Goal: Information Seeking & Learning: Check status

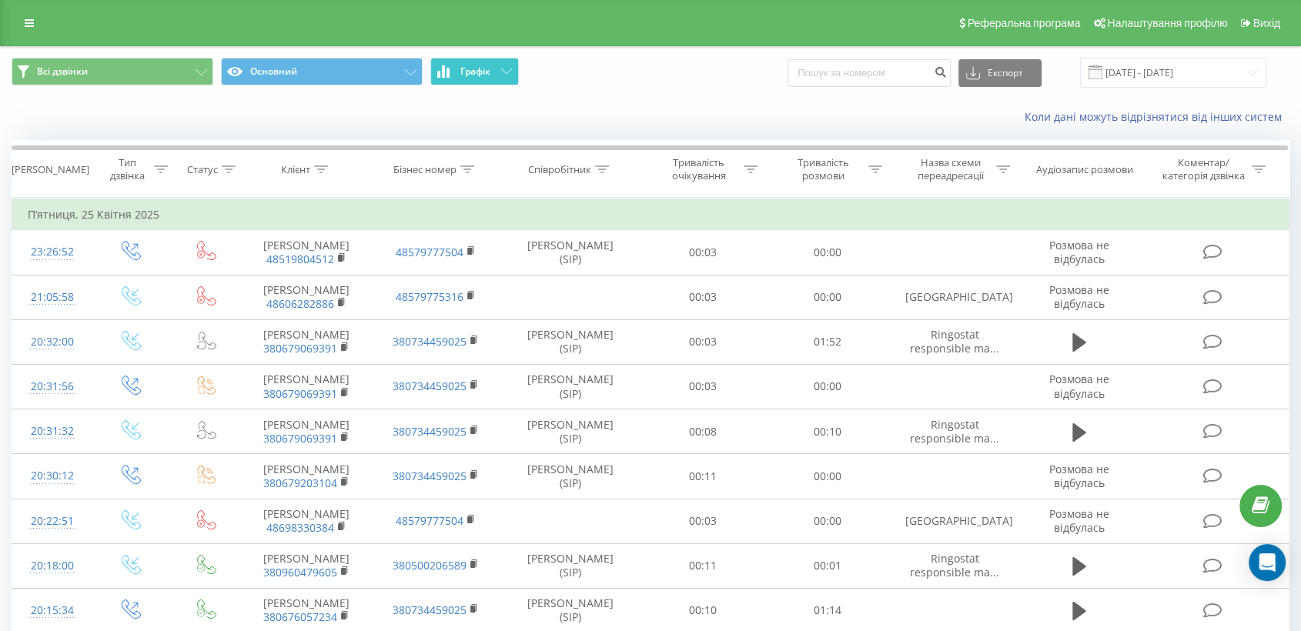
click at [477, 62] on button "Графік" at bounding box center [474, 72] width 89 height 28
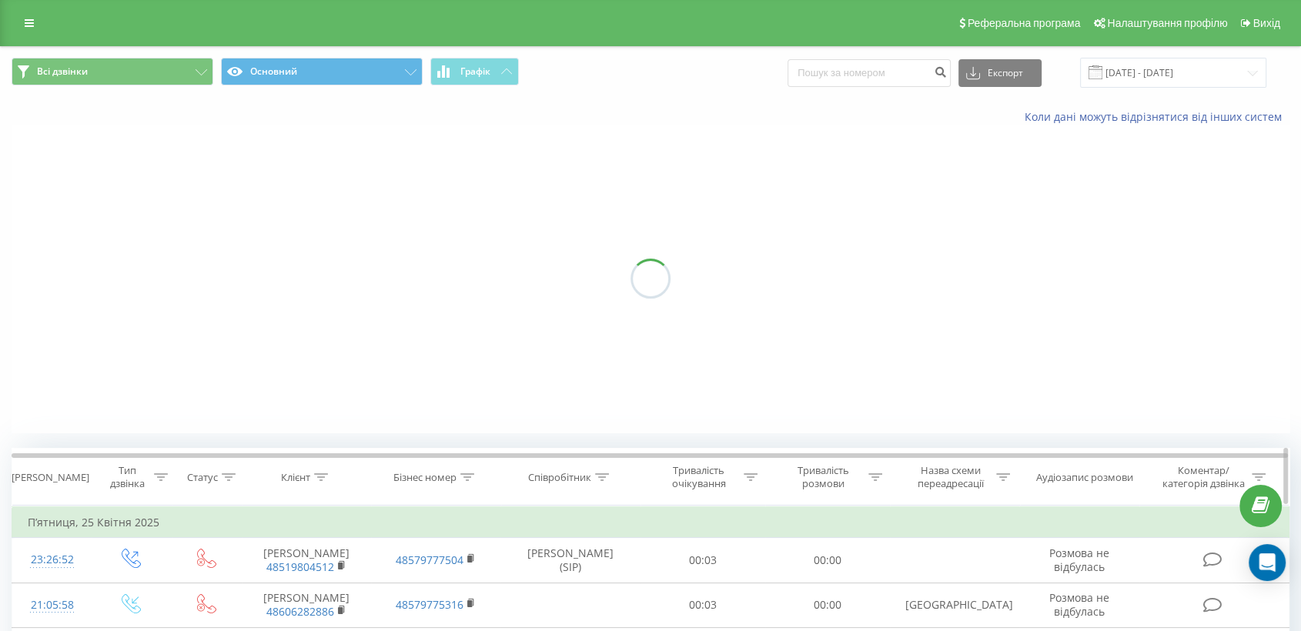
click at [463, 476] on icon at bounding box center [467, 477] width 14 height 8
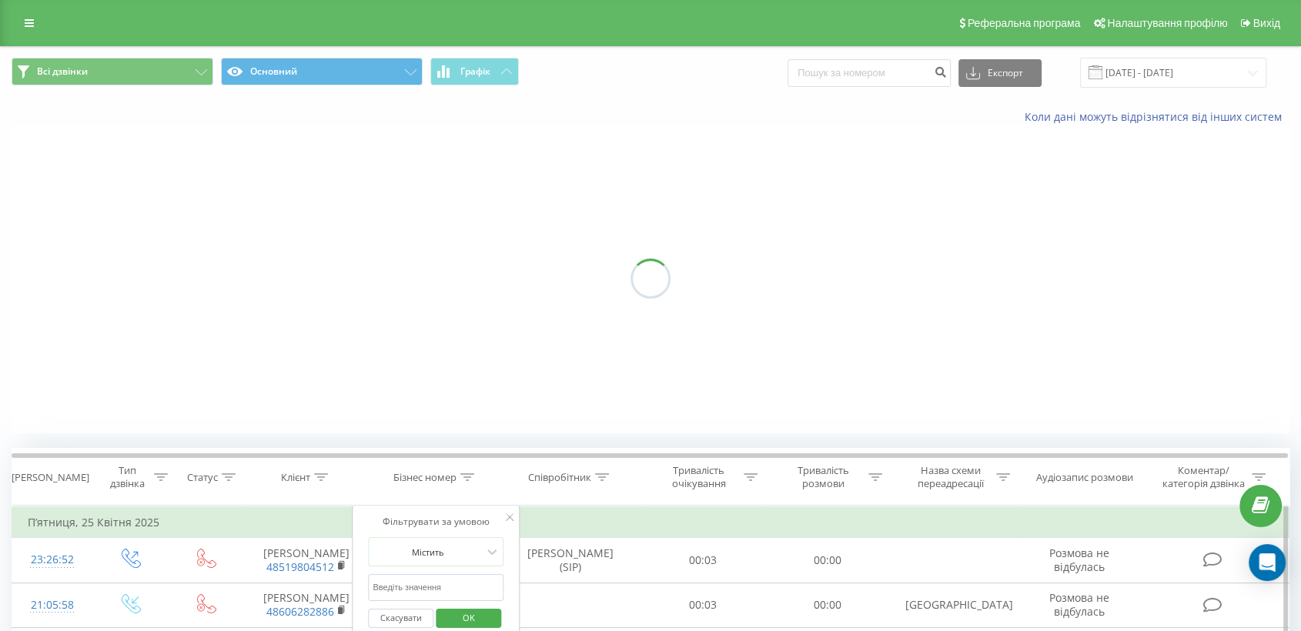
drag, startPoint x: 395, startPoint y: 594, endPoint x: 404, endPoint y: 597, distance: 9.7
click at [396, 594] on input "text" at bounding box center [435, 587] width 135 height 27
type input "піль"
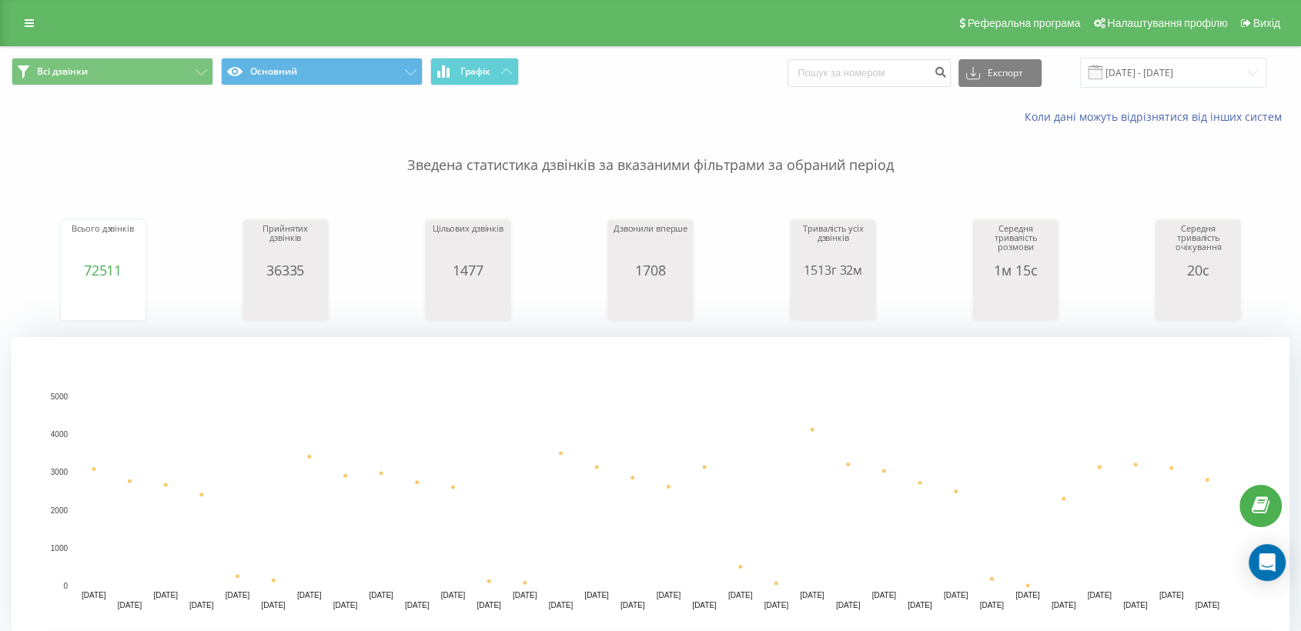
scroll to position [256, 0]
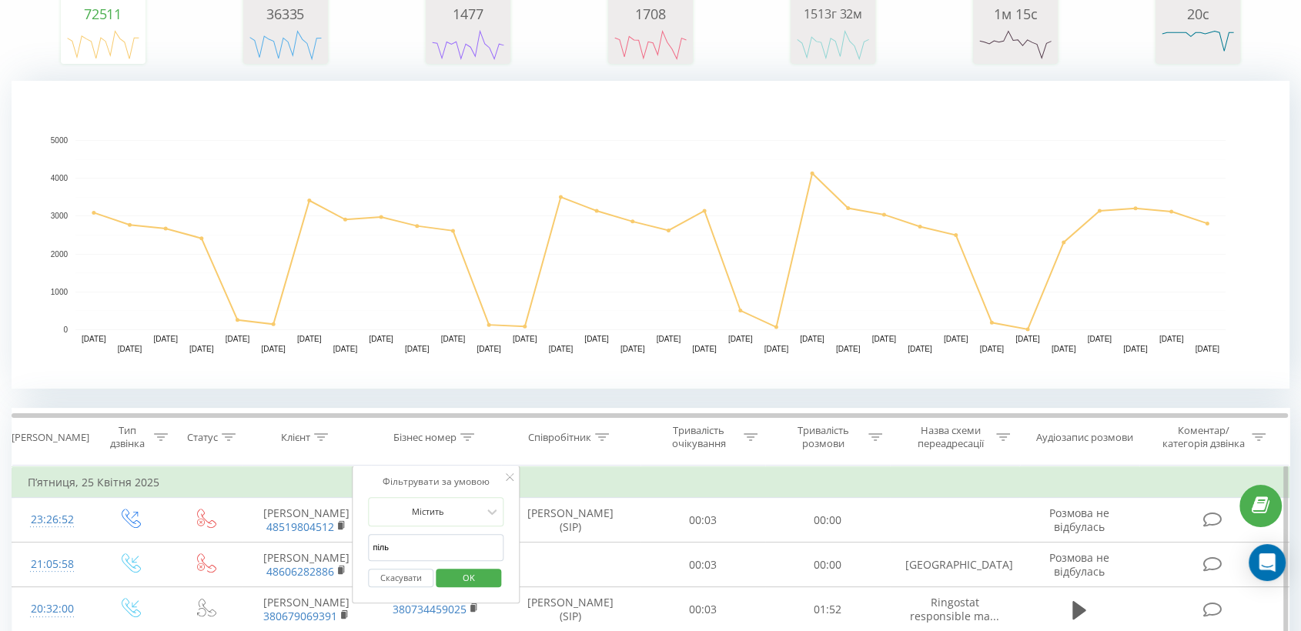
click at [462, 588] on div "Скасувати OK" at bounding box center [435, 578] width 135 height 35
drag, startPoint x: 449, startPoint y: 581, endPoint x: 676, endPoint y: 533, distance: 232.9
click at [455, 573] on span "OK" at bounding box center [468, 578] width 43 height 24
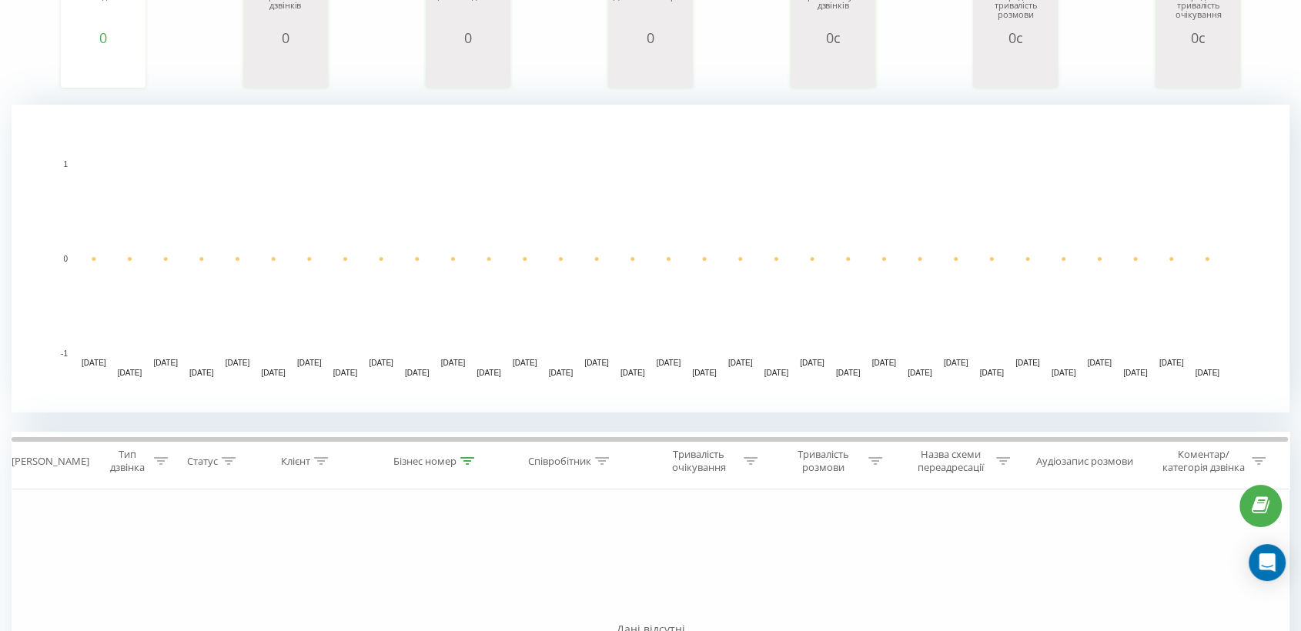
scroll to position [427, 0]
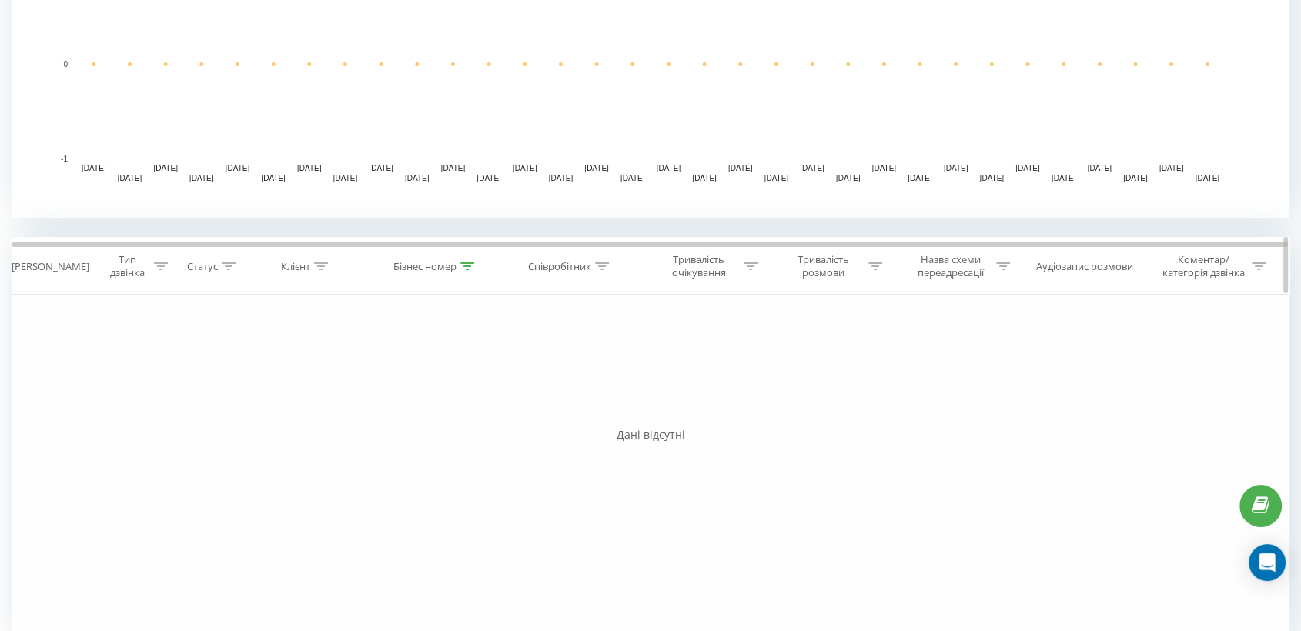
click at [601, 268] on icon at bounding box center [602, 266] width 14 height 8
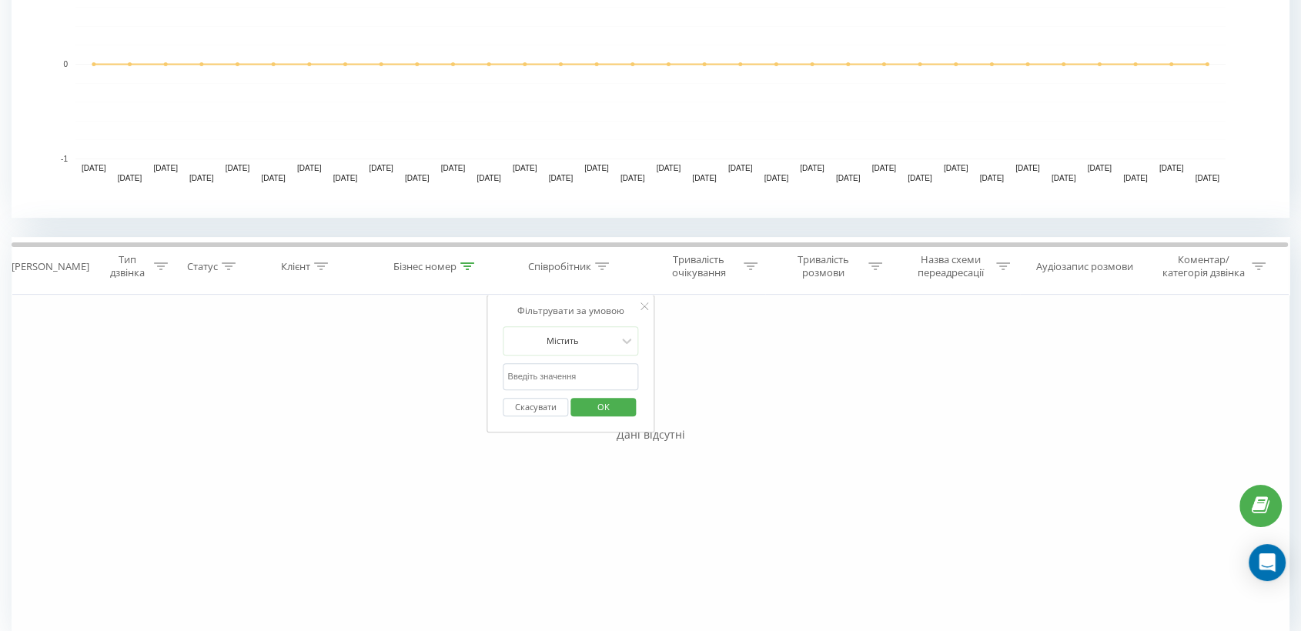
drag, startPoint x: 561, startPoint y: 369, endPoint x: 574, endPoint y: 377, distance: 15.2
click at [560, 369] on input "text" at bounding box center [570, 376] width 135 height 27
type input "піль"
drag, startPoint x: 596, startPoint y: 408, endPoint x: 646, endPoint y: 470, distance: 79.9
click at [595, 408] on span "OK" at bounding box center [603, 407] width 43 height 24
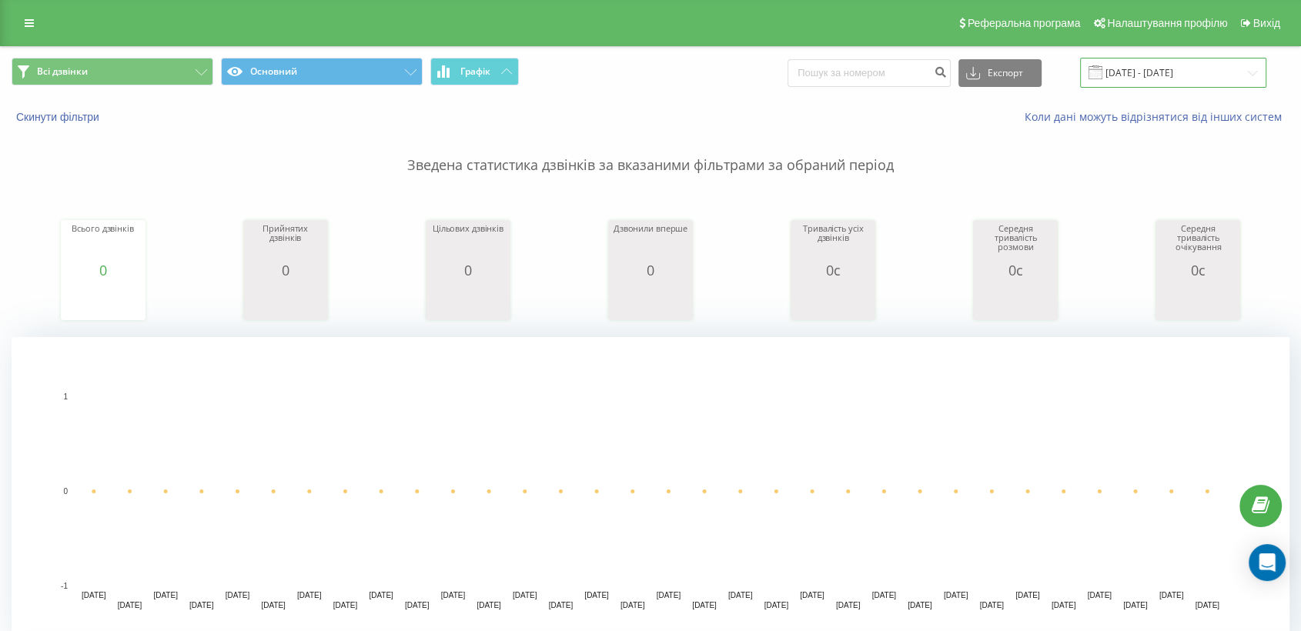
click at [1141, 65] on input "[DATE] - [DATE]" at bounding box center [1173, 73] width 186 height 30
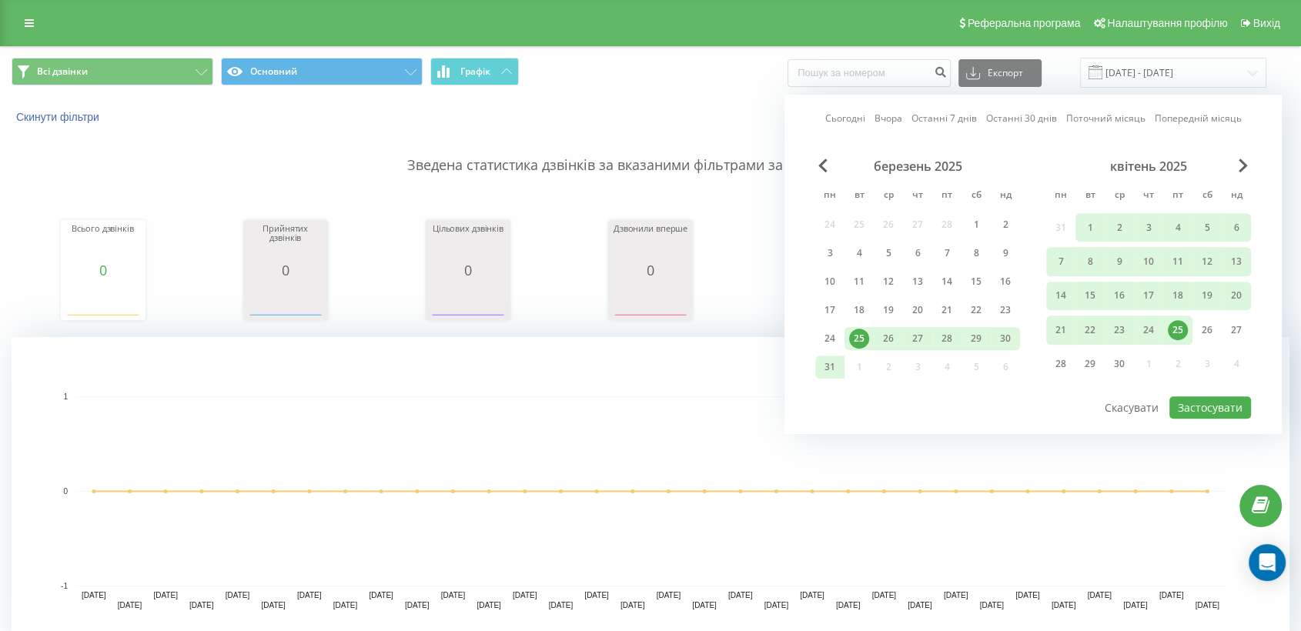
click at [863, 119] on link "Сьогодні" at bounding box center [845, 119] width 40 height 15
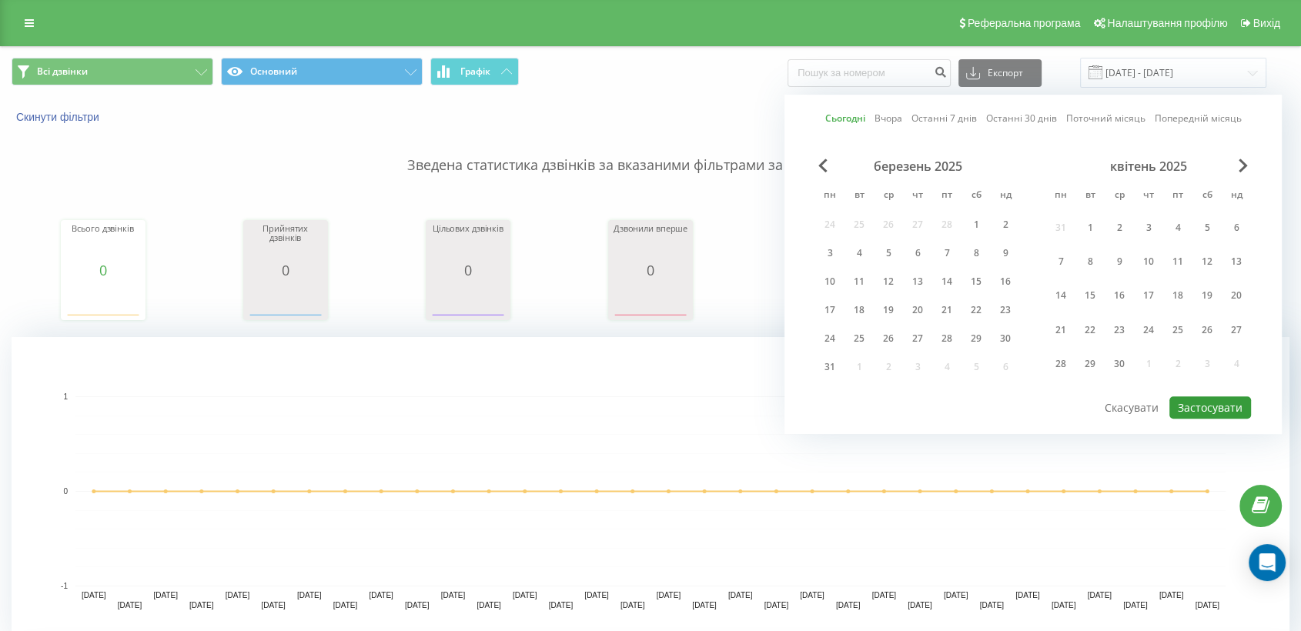
drag, startPoint x: 1212, startPoint y: 402, endPoint x: 1144, endPoint y: 420, distance: 70.9
click at [1213, 402] on button "Застосувати" at bounding box center [1210, 407] width 82 height 22
type input "[DATE] - [DATE]"
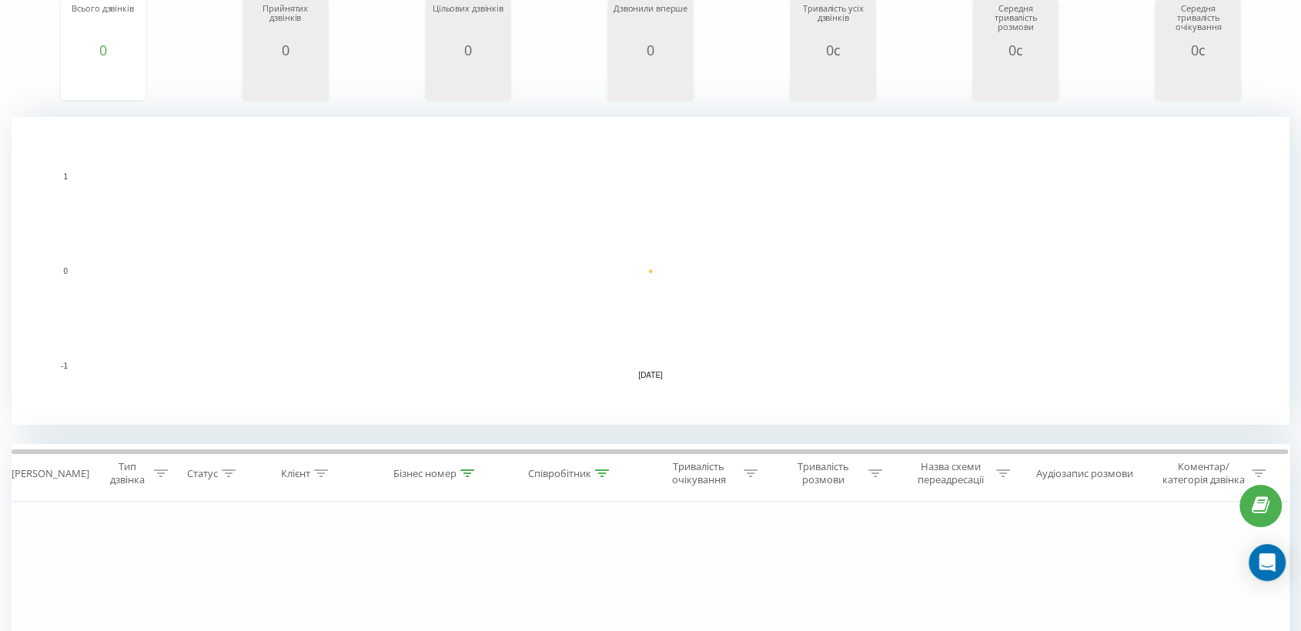
scroll to position [364, 0]
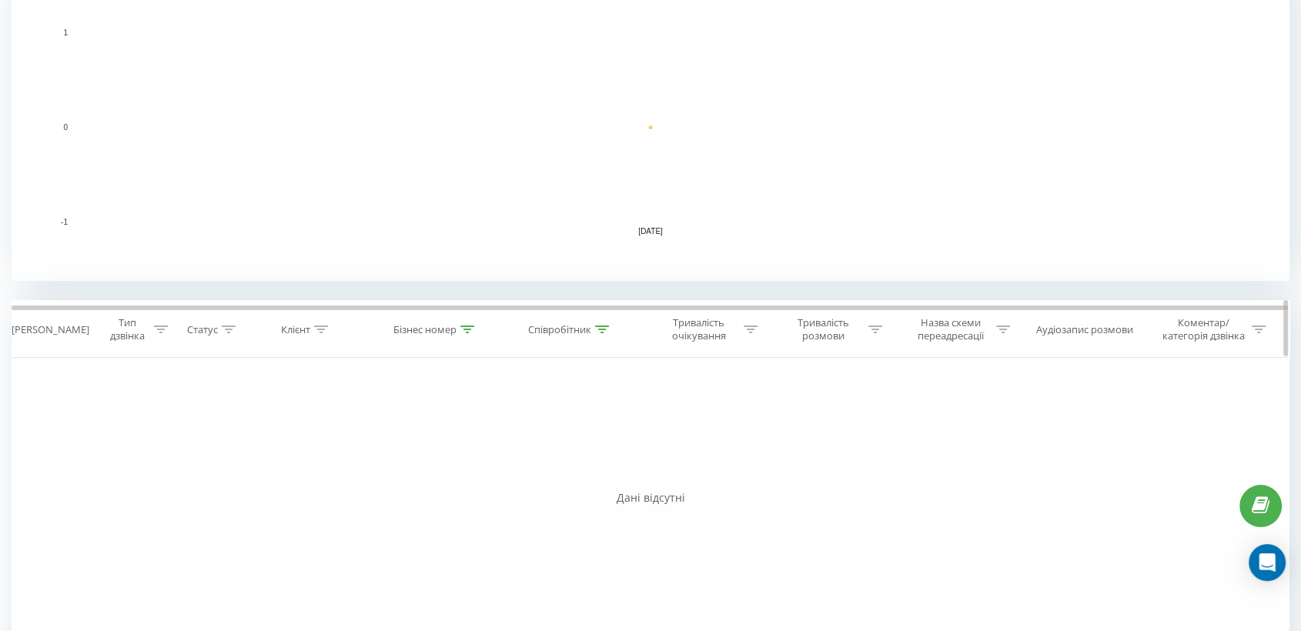
click at [461, 334] on div at bounding box center [467, 329] width 14 height 13
click at [406, 466] on button "Скасувати" at bounding box center [401, 470] width 65 height 19
